Goal: Information Seeking & Learning: Learn about a topic

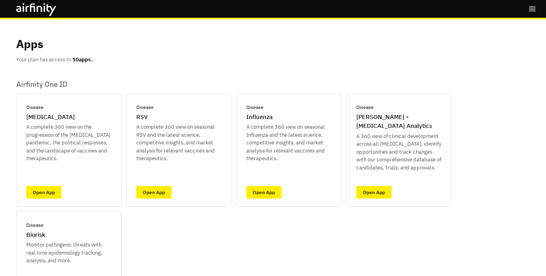
scroll to position [65, 0]
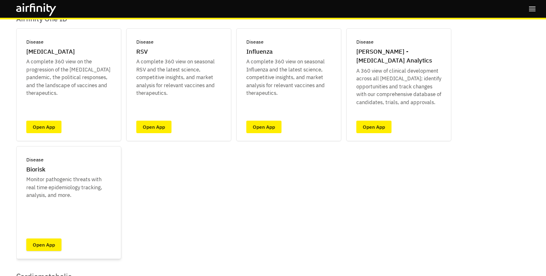
click at [48, 245] on link "Open App" at bounding box center [43, 245] width 35 height 13
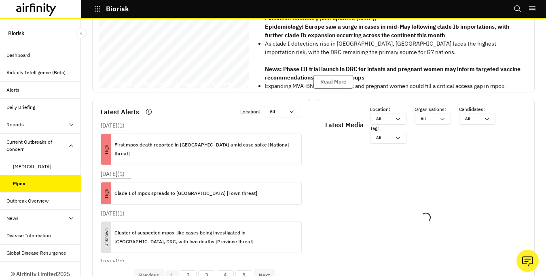
scroll to position [65, 0]
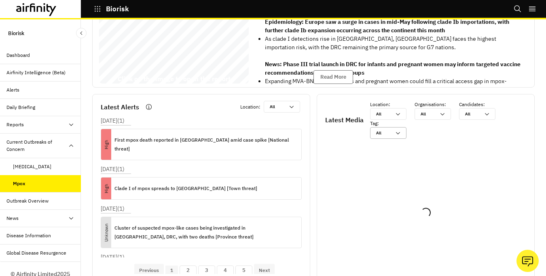
click at [388, 138] on div "All All" at bounding box center [382, 133] width 24 height 11
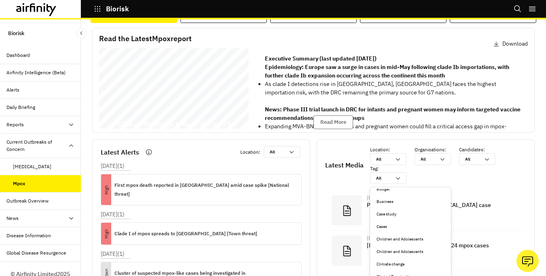
scroll to position [221, 0]
click at [387, 240] on div "Climate change" at bounding box center [410, 239] width 68 height 6
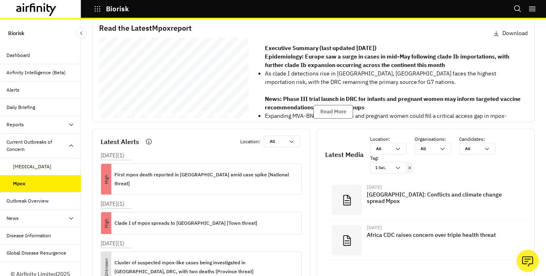
scroll to position [25, 0]
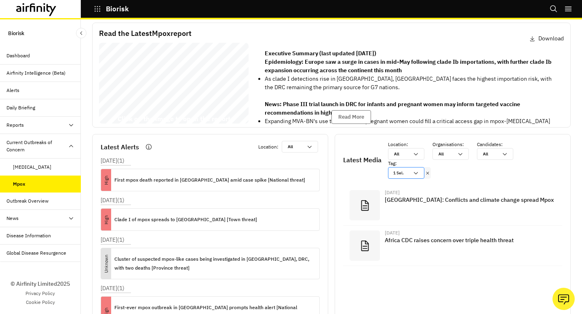
click at [421, 172] on div "1 Sel." at bounding box center [406, 173] width 36 height 12
click at [486, 171] on div "Location : All All Organisations : All All Candidates : All All Tag : 1 Sel." at bounding box center [475, 160] width 174 height 38
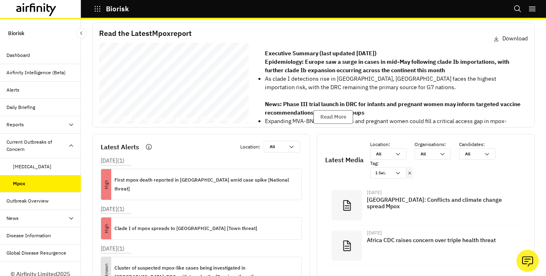
click at [40, 124] on div "Reports" at bounding box center [43, 124] width 74 height 7
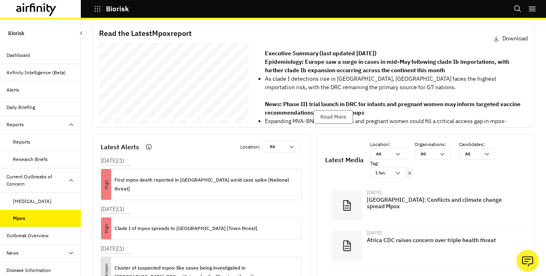
click at [40, 145] on div "Reports" at bounding box center [47, 142] width 68 height 7
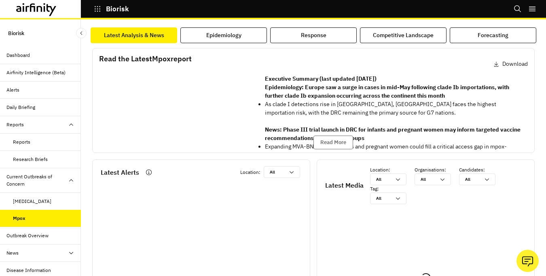
click at [40, 201] on div "[MEDICAL_DATA]" at bounding box center [32, 201] width 38 height 7
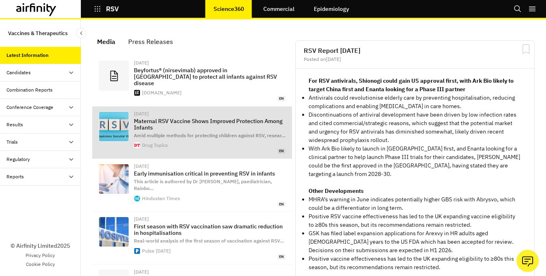
scroll to position [552, 242]
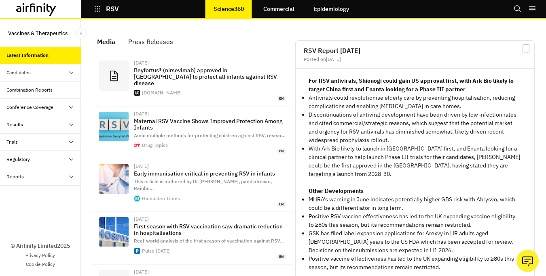
click at [74, 101] on div "Conference Coverage" at bounding box center [40, 107] width 81 height 17
click at [285, 11] on link "Commercial" at bounding box center [278, 8] width 47 height 19
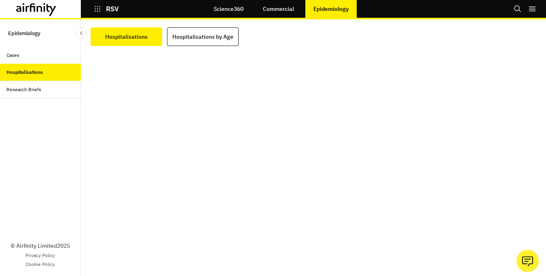
click at [120, 10] on div "RSV" at bounding box center [121, 9] width 81 height 14
click at [235, 7] on link "Science360" at bounding box center [228, 8] width 46 height 19
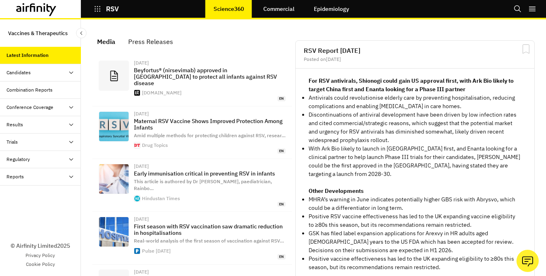
click at [61, 66] on div "Candidates" at bounding box center [40, 72] width 81 height 17
click at [57, 122] on div "Combination Reports" at bounding box center [43, 124] width 74 height 7
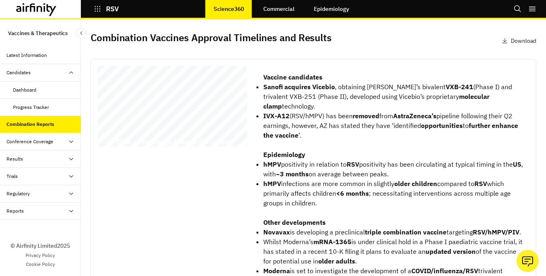
click at [54, 89] on div "Dashboard" at bounding box center [47, 89] width 68 height 7
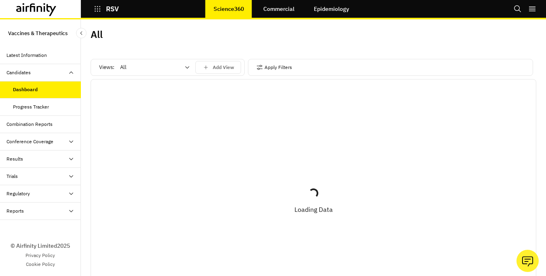
click at [95, 10] on icon "button" at bounding box center [97, 8] width 7 height 7
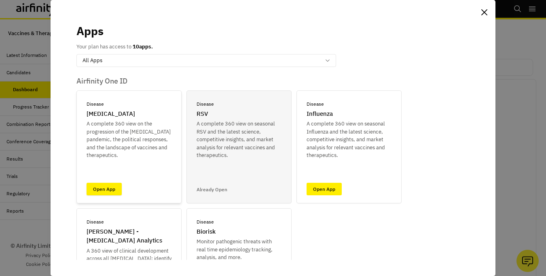
click at [114, 188] on link "Open App" at bounding box center [103, 189] width 35 height 13
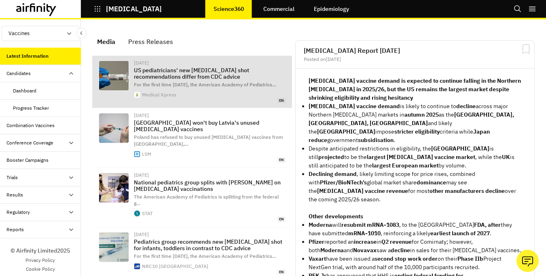
scroll to position [579, 242]
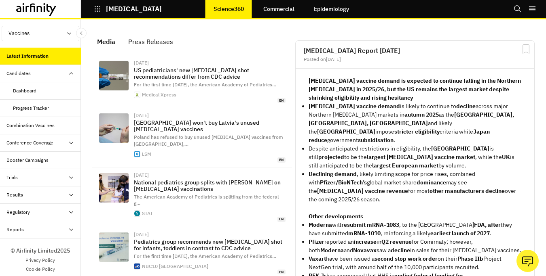
click at [58, 131] on div "Combination Vaccines" at bounding box center [40, 125] width 81 height 17
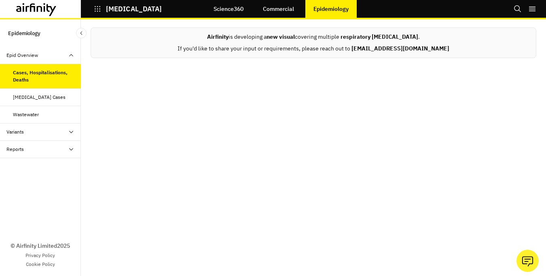
click at [50, 98] on div "[MEDICAL_DATA] Cases" at bounding box center [39, 97] width 53 height 7
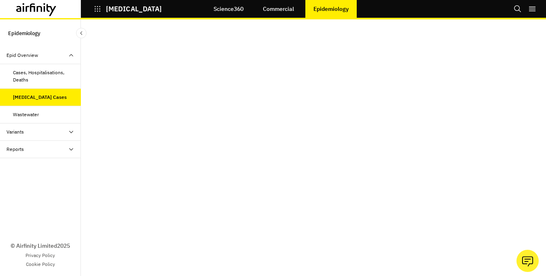
click at [60, 110] on div "Wastewater" at bounding box center [40, 114] width 81 height 17
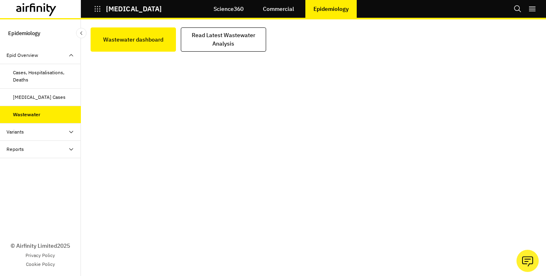
click at [68, 158] on div "Reports" at bounding box center [40, 149] width 81 height 17
click at [53, 132] on div "Variants" at bounding box center [43, 132] width 74 height 7
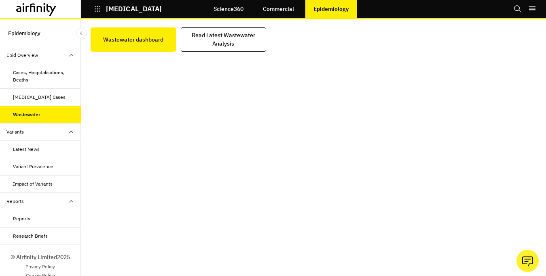
click at [23, 53] on div "Epid Overview" at bounding box center [22, 55] width 32 height 7
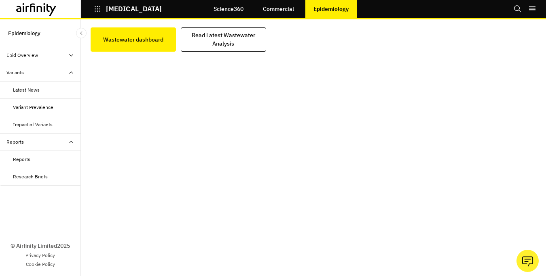
click at [23, 53] on div "Epid Overview" at bounding box center [22, 55] width 32 height 7
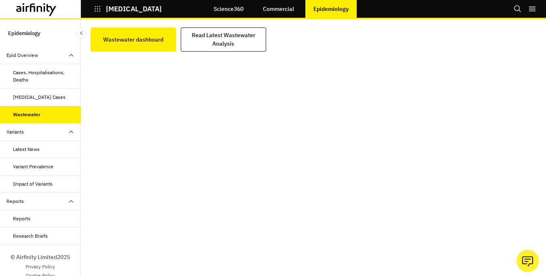
click at [133, 3] on button "COVID-19" at bounding box center [128, 9] width 68 height 14
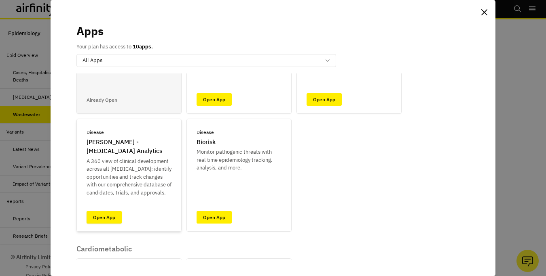
click at [113, 217] on link "Open App" at bounding box center [103, 217] width 35 height 13
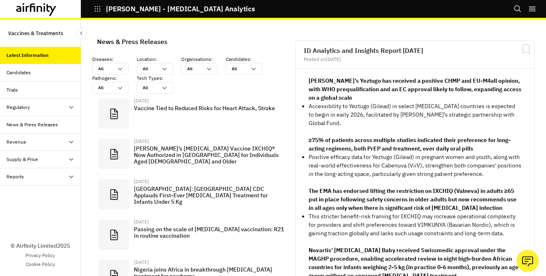
scroll to position [596, 242]
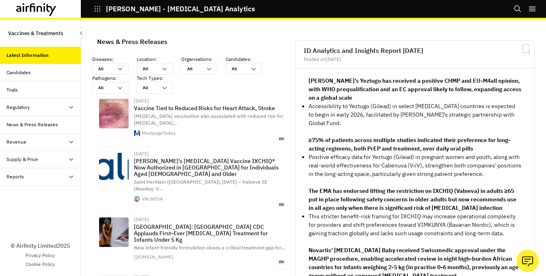
click at [67, 145] on div "Revenue" at bounding box center [43, 142] width 74 height 7
click at [59, 191] on div "Supply & Price" at bounding box center [43, 194] width 74 height 7
click at [36, 15] on icon at bounding box center [36, 9] width 40 height 13
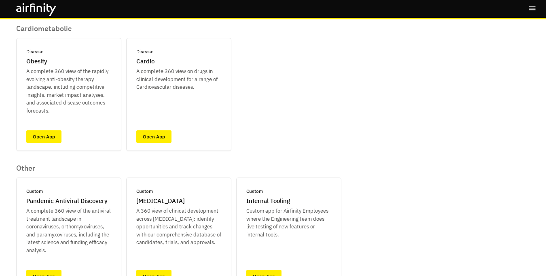
scroll to position [357, 0]
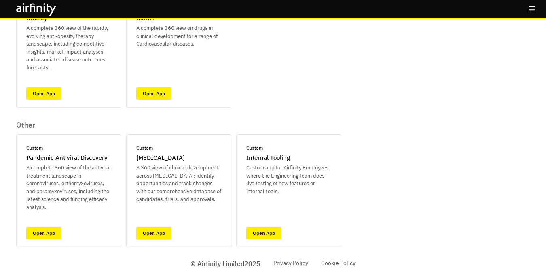
click at [162, 229] on link "Open App" at bounding box center [153, 233] width 35 height 13
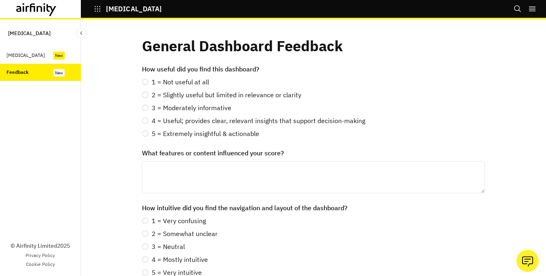
click at [47, 7] on icon at bounding box center [52, 10] width 10 height 12
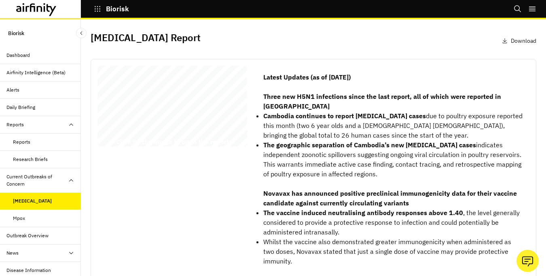
click at [232, 103] on div "Avian Influenza Report 07 August 2025 © 2025 Airfinity – Private & Co nfidentia…" at bounding box center [172, 108] width 150 height 84
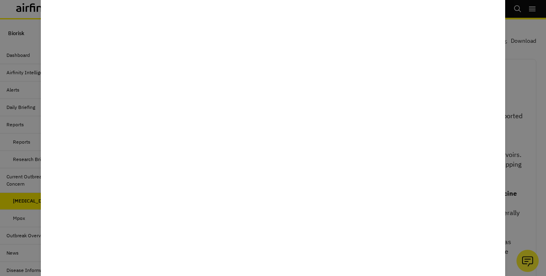
click at [25, 176] on div at bounding box center [273, 138] width 546 height 276
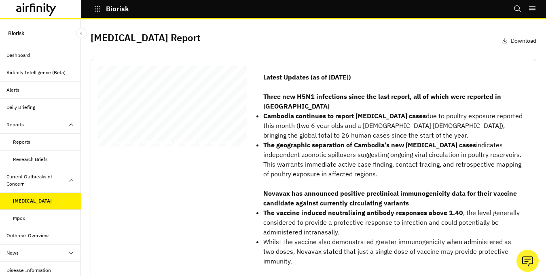
click at [31, 213] on div "Mpox" at bounding box center [40, 218] width 81 height 17
